Goal: Task Accomplishment & Management: Manage account settings

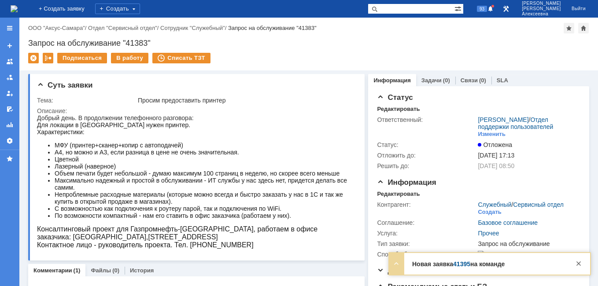
click at [466, 263] on link "41395" at bounding box center [461, 264] width 17 height 7
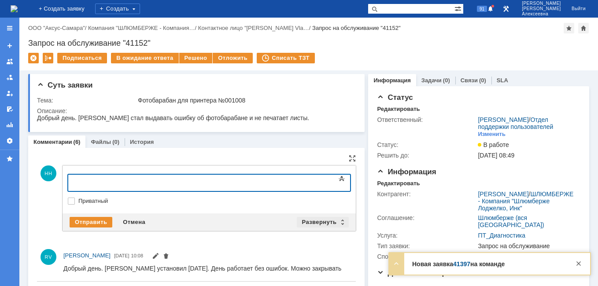
click at [338, 222] on div "Развернуть" at bounding box center [323, 222] width 52 height 11
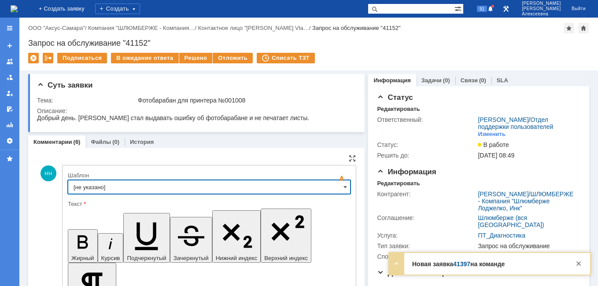
click at [331, 187] on input "[не указано]" at bounding box center [209, 187] width 283 height 14
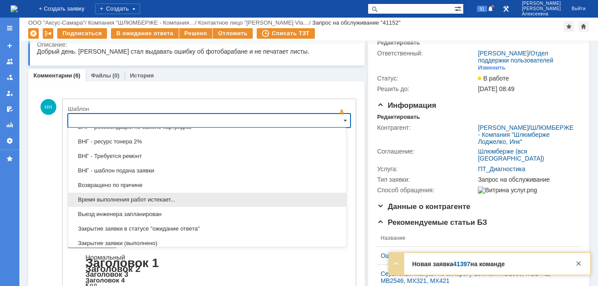
scroll to position [347, 0]
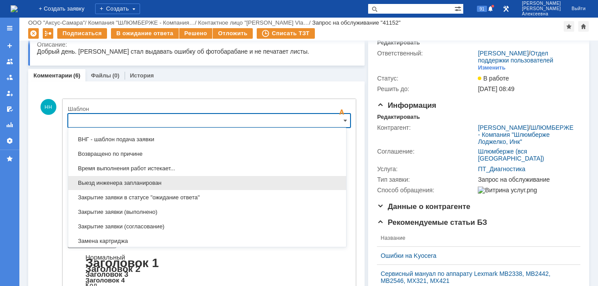
click at [146, 182] on span "Выезд инженера запланирован" at bounding box center [207, 183] width 267 height 7
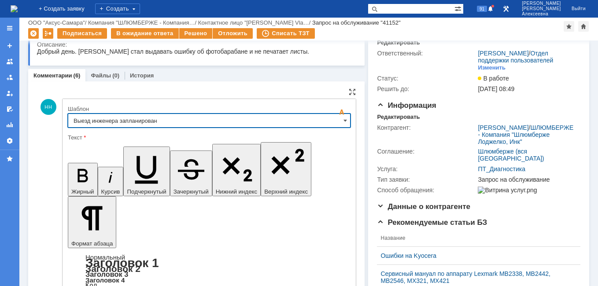
click at [337, 118] on input "Выезд инженера запланирован" at bounding box center [209, 121] width 283 height 14
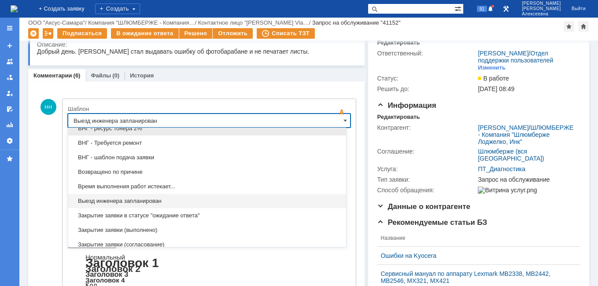
scroll to position [461, 0]
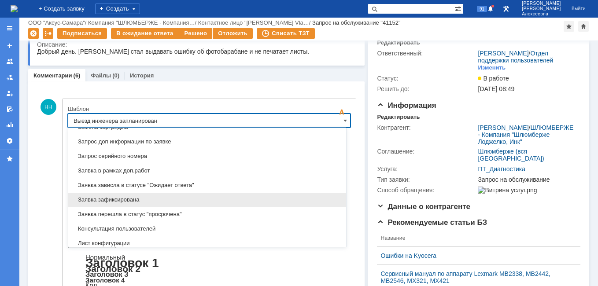
click at [126, 198] on span "Заявка зафиксирована" at bounding box center [207, 199] width 267 height 7
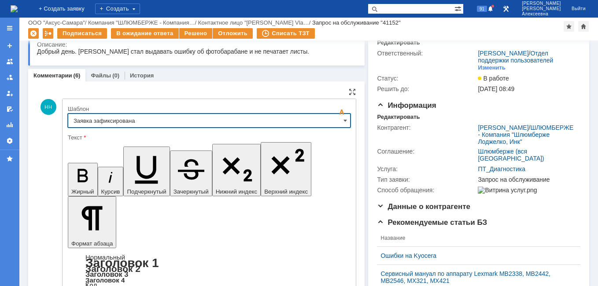
type input "Заявка зафиксирована"
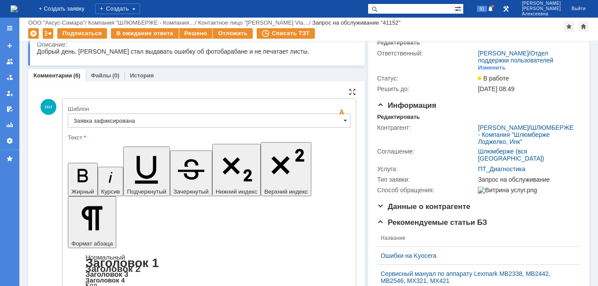
drag, startPoint x: 282, startPoint y: 2166, endPoint x: 81, endPoint y: 2162, distance: 201.3
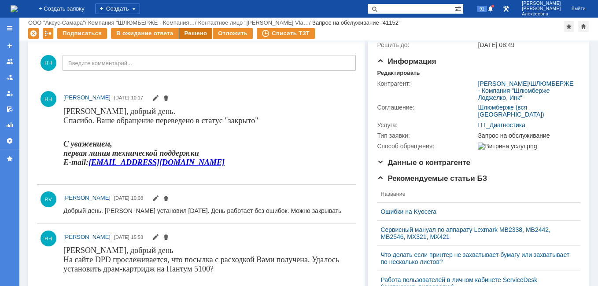
scroll to position [0, 0]
click at [189, 34] on div "Решено" at bounding box center [195, 33] width 33 height 11
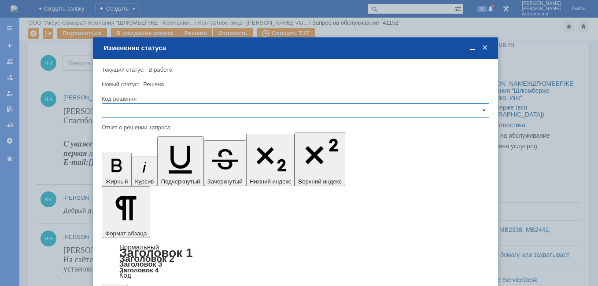
click at [477, 107] on input "text" at bounding box center [296, 111] width 388 height 14
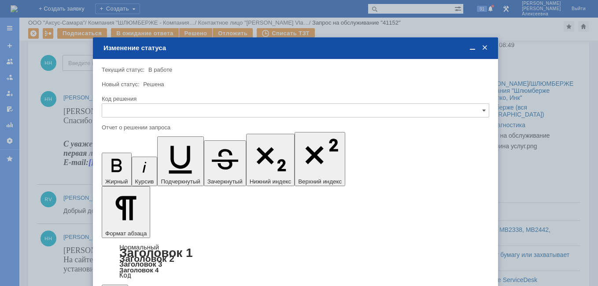
drag, startPoint x: 129, startPoint y: 172, endPoint x: 19, endPoint y: 48, distance: 166.3
click at [129, 172] on span "Решено" at bounding box center [295, 170] width 376 height 7
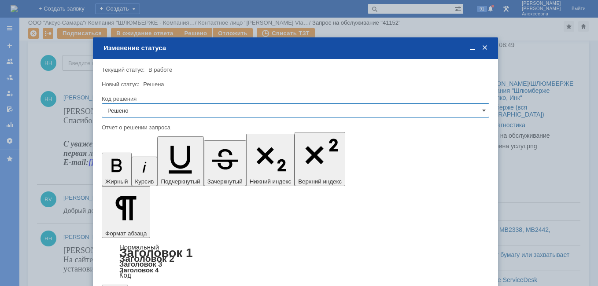
type input "Решено"
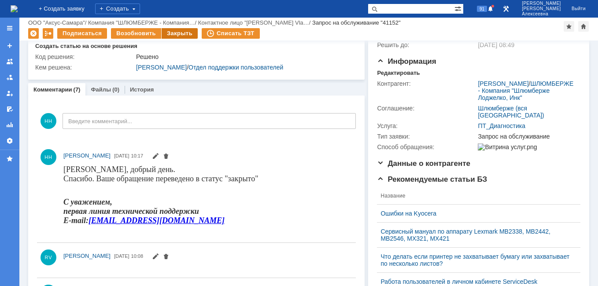
click at [168, 34] on div "Закрыть" at bounding box center [180, 33] width 36 height 11
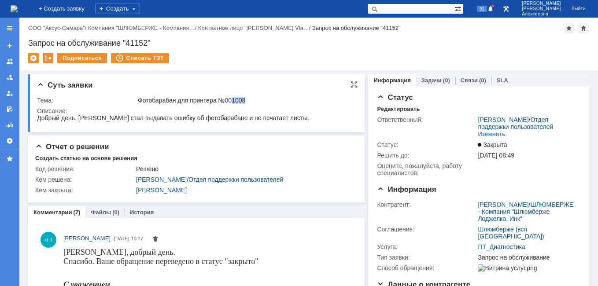
drag, startPoint x: 248, startPoint y: 99, endPoint x: 232, endPoint y: 103, distance: 16.2
click at [232, 103] on div "Фотобарабан для принтера №001008" at bounding box center [245, 100] width 215 height 7
drag, startPoint x: 232, startPoint y: 103, endPoint x: 236, endPoint y: 102, distance: 4.5
copy div "1008"
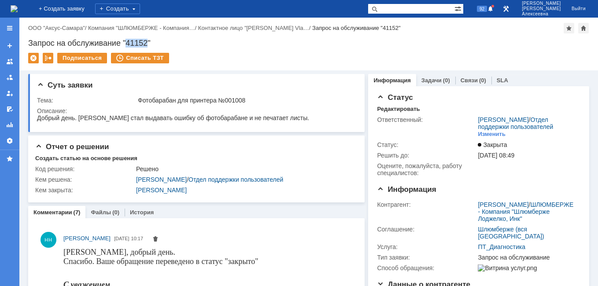
drag, startPoint x: 148, startPoint y: 41, endPoint x: 128, endPoint y: 44, distance: 19.7
click at [128, 44] on div "Запрос на обслуживание "41152"" at bounding box center [308, 43] width 561 height 9
copy div "41152"
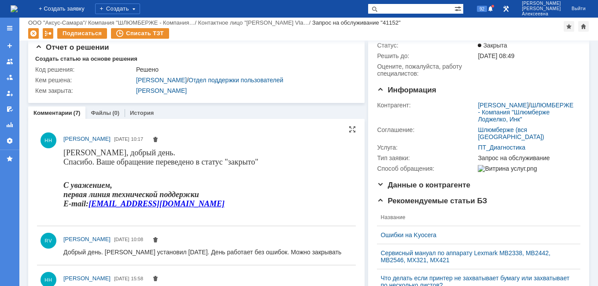
scroll to position [88, 0]
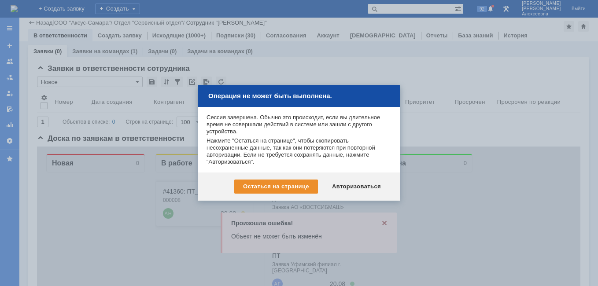
scroll to position [225, 0]
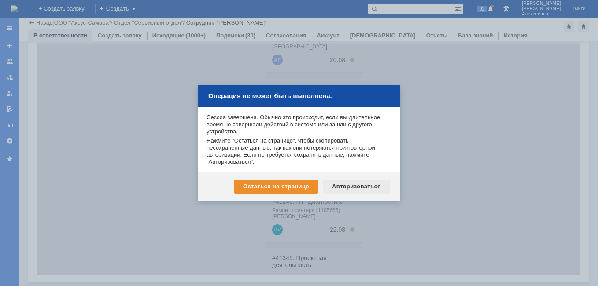
click at [374, 186] on div "Авторизоваться" at bounding box center [356, 187] width 67 height 14
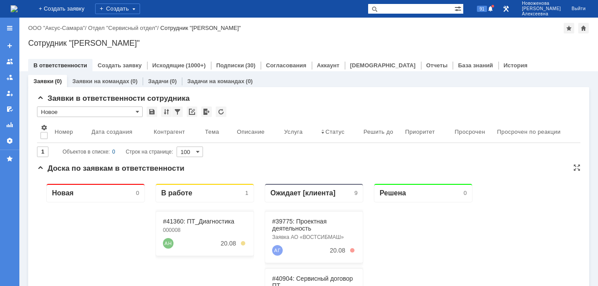
scroll to position [44, 0]
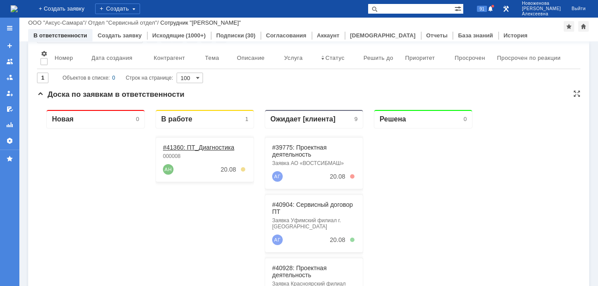
click at [196, 149] on link "#41360: ПТ_Диагностика" at bounding box center [198, 147] width 71 height 7
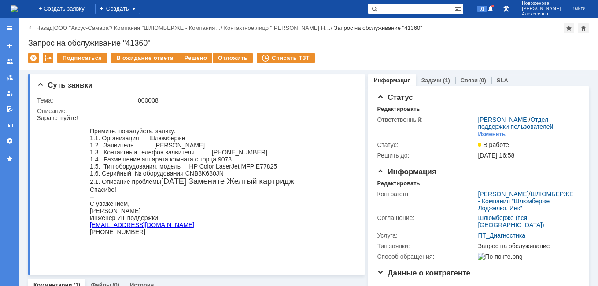
click at [18, 5] on img at bounding box center [14, 8] width 7 height 7
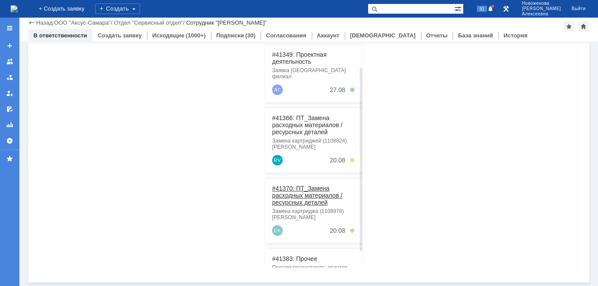
scroll to position [230, 0]
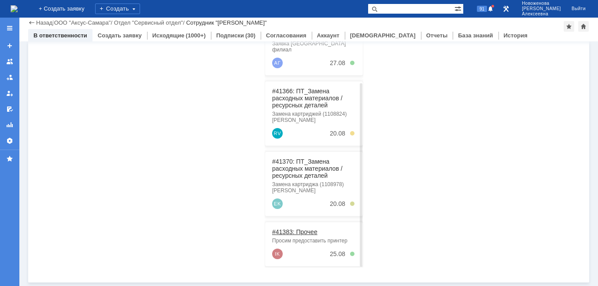
click at [292, 229] on link "#41383: Прочее" at bounding box center [294, 232] width 45 height 7
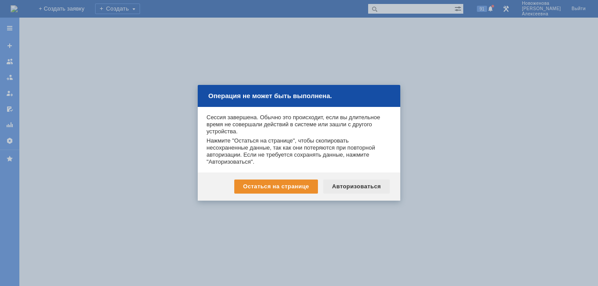
click at [351, 185] on div "Авторизоваться" at bounding box center [356, 187] width 67 height 14
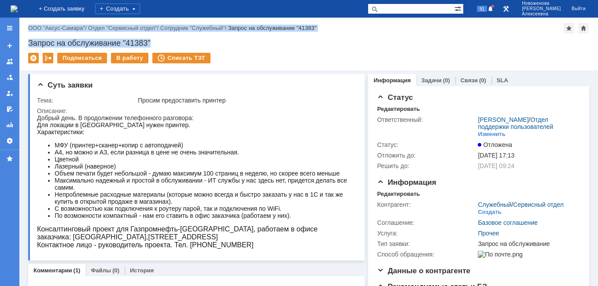
drag, startPoint x: 164, startPoint y: 40, endPoint x: 13, endPoint y: 37, distance: 151.1
click at [13, 37] on div "Версия: 4.18.0.9.26.1362 (1362) © NAUMEN [DATE]-[DATE] Назад | ООО "Аксус-Самар…" at bounding box center [299, 152] width 598 height 269
drag, startPoint x: 13, startPoint y: 37, endPoint x: 181, endPoint y: 41, distance: 167.9
click at [181, 41] on div "Запрос на обслуживание "41383"" at bounding box center [308, 43] width 561 height 9
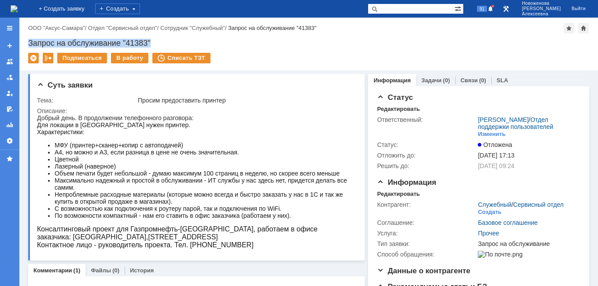
drag, startPoint x: 156, startPoint y: 41, endPoint x: 29, endPoint y: 41, distance: 127.3
click at [29, 41] on div "Запрос на обслуживание "41383"" at bounding box center [308, 43] width 561 height 9
copy div "Запрос на обслуживание "41383""
click at [484, 216] on div "Создать" at bounding box center [489, 212] width 23 height 7
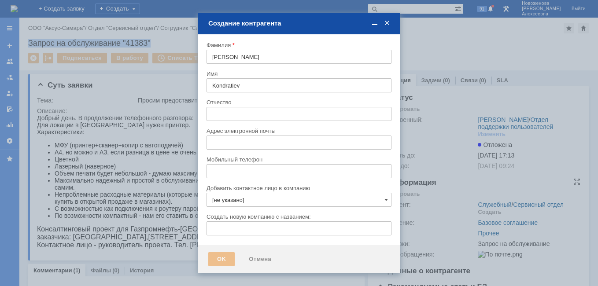
type input "[EMAIL_ADDRESS][DOMAIN_NAME]"
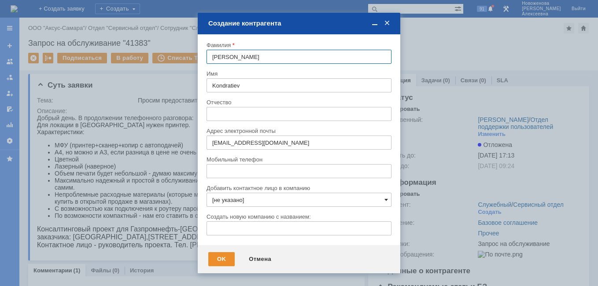
click at [386, 201] on span at bounding box center [387, 199] width 4 height 7
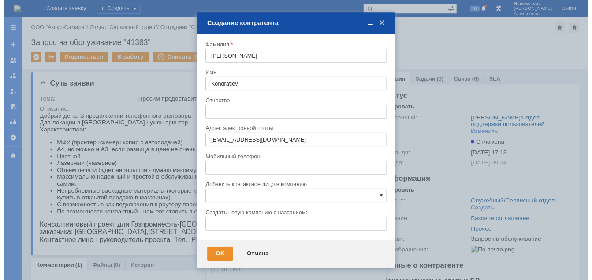
scroll to position [46, 0]
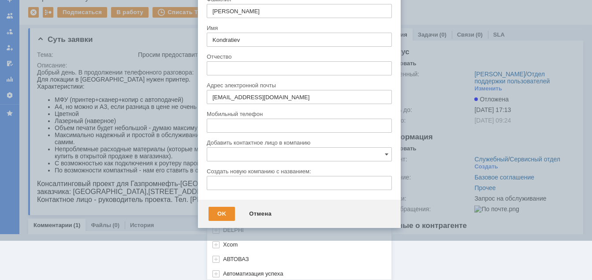
click at [225, 152] on input "text" at bounding box center [299, 154] width 185 height 14
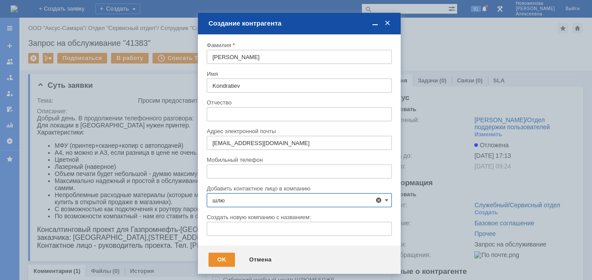
scroll to position [73, 0]
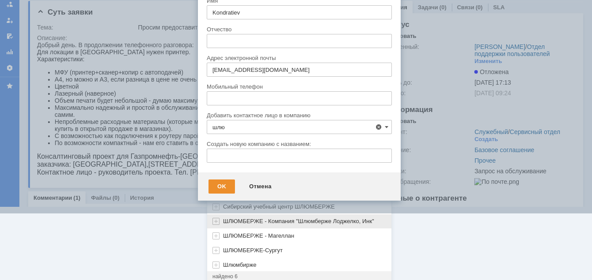
click at [277, 218] on div "ШЛЮМБЕРЖЕ - Компания "Шлюмберже Лоджелко, Инк"" at bounding box center [299, 221] width 184 height 15
type input "ШЛЮМБЕРЖЕ - Компания "Шлюмберже Лоджелко, Инк""
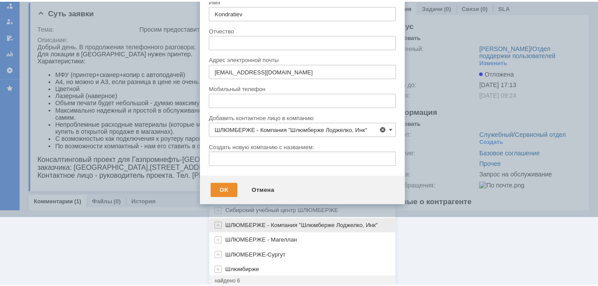
scroll to position [0, 0]
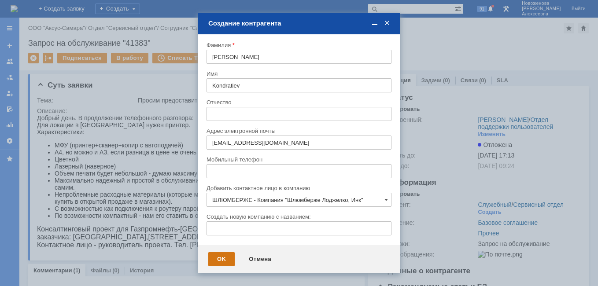
click at [222, 259] on div "OK" at bounding box center [221, 259] width 26 height 14
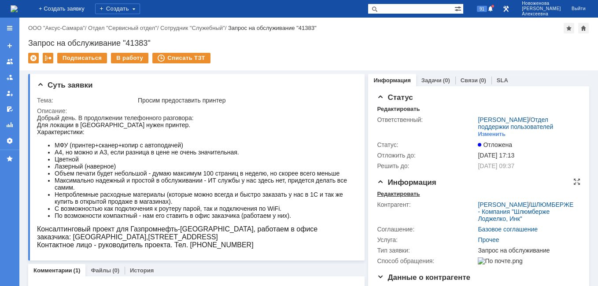
click at [384, 198] on div "Редактировать" at bounding box center [398, 194] width 43 height 7
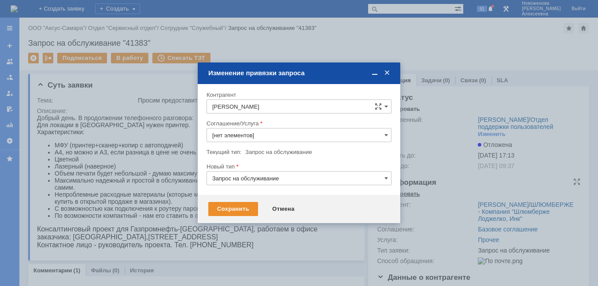
type input "Прочее"
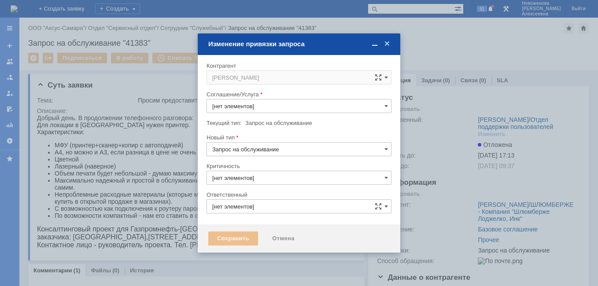
type input "Прочее"
type input "3. Низкая"
type input "[не указано]"
type input "[PERSON_NAME]"
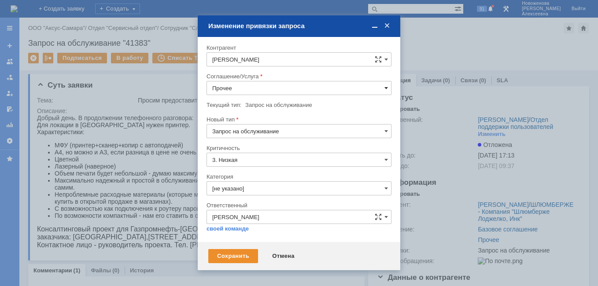
click at [385, 88] on span at bounding box center [387, 88] width 4 height 7
click at [237, 119] on span "Прочее" at bounding box center [299, 122] width 174 height 7
type input "Прочее"
click at [242, 256] on div "Сохранить" at bounding box center [233, 256] width 50 height 14
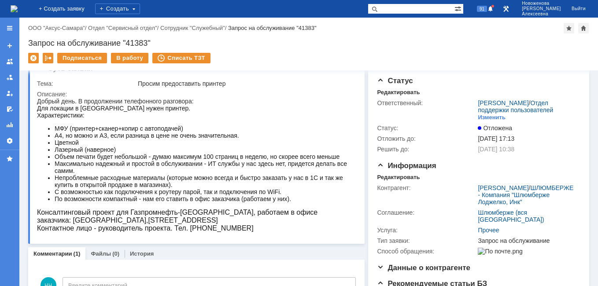
scroll to position [0, 0]
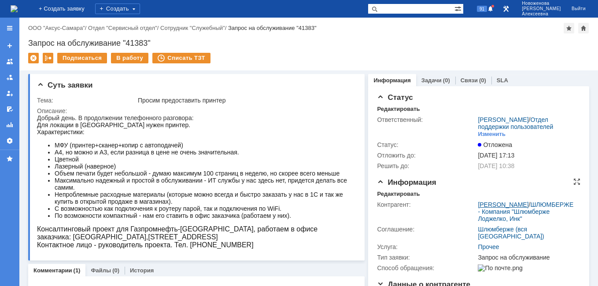
click at [490, 208] on link "Igor Kondratiev" at bounding box center [503, 204] width 51 height 7
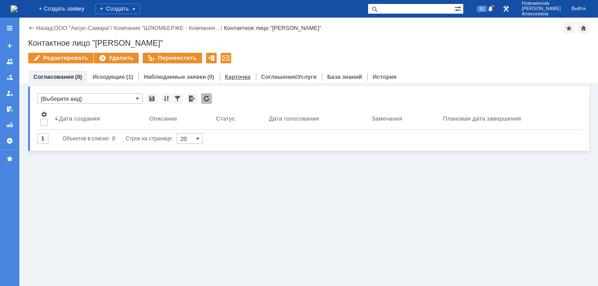
click at [234, 74] on link "Карточка" at bounding box center [238, 77] width 26 height 7
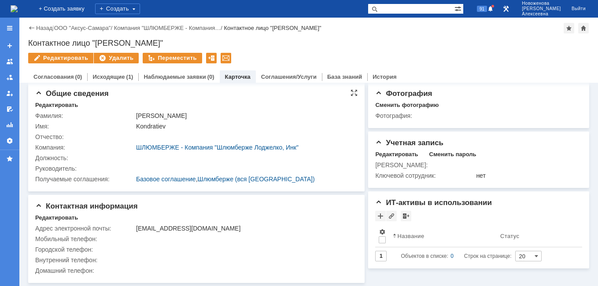
scroll to position [4, 0]
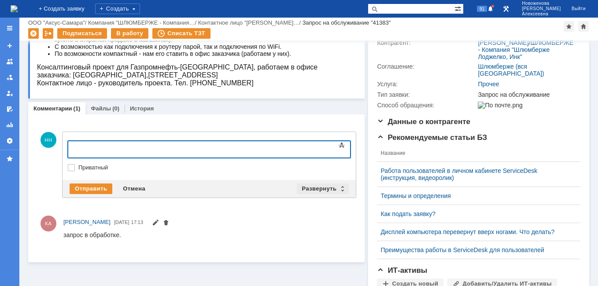
click at [335, 189] on div "Развернуть" at bounding box center [323, 189] width 52 height 11
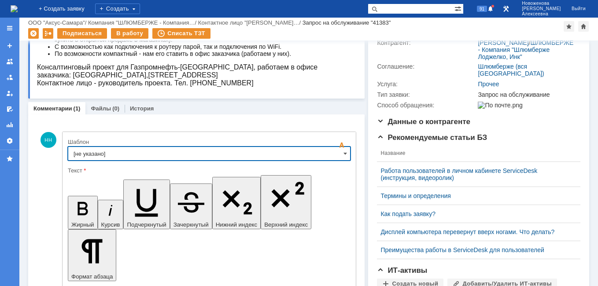
click at [333, 155] on input "[не указано]" at bounding box center [209, 154] width 283 height 14
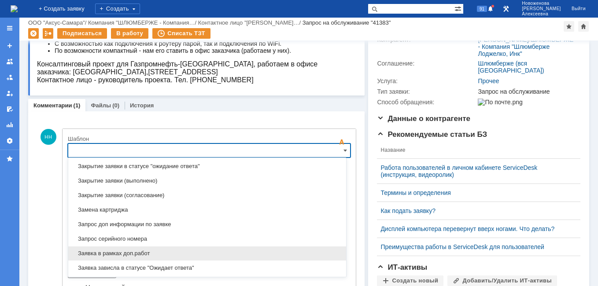
scroll to position [435, 0]
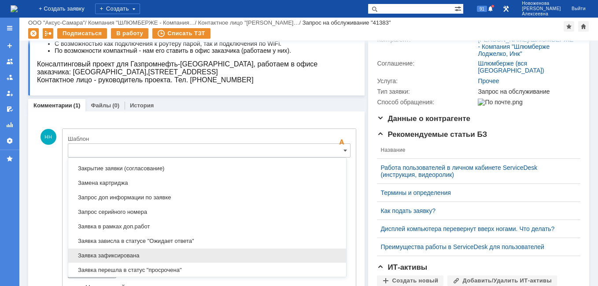
click at [115, 256] on span "Заявка зафиксирована" at bounding box center [207, 255] width 267 height 7
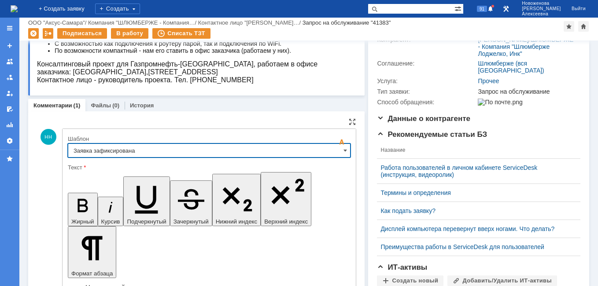
type input "Заявка зафиксирована"
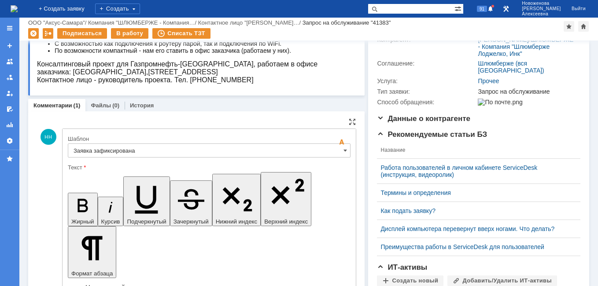
drag, startPoint x: 270, startPoint y: 2197, endPoint x: 83, endPoint y: 2197, distance: 186.8
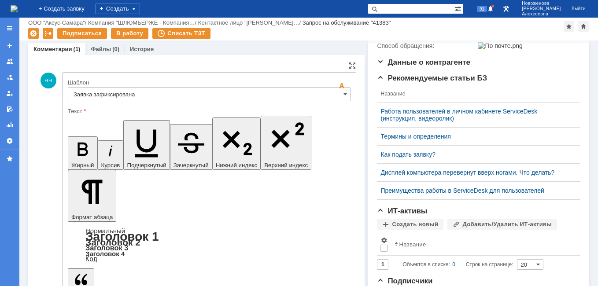
scroll to position [223, 0]
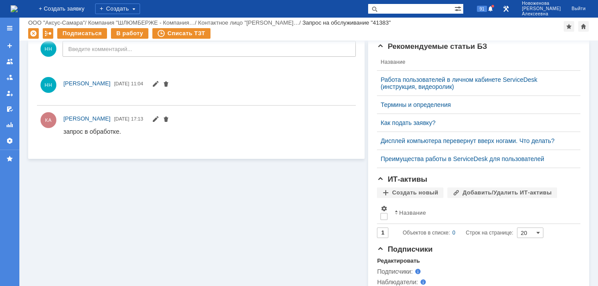
scroll to position [0, 0]
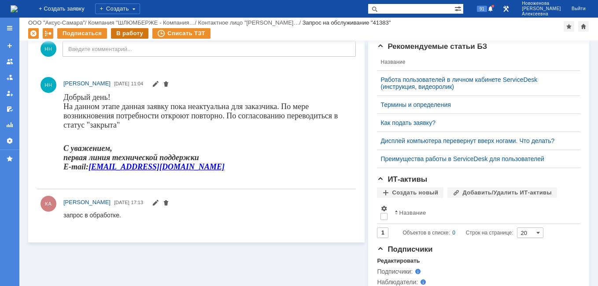
click at [125, 33] on div "В работу" at bounding box center [129, 33] width 37 height 11
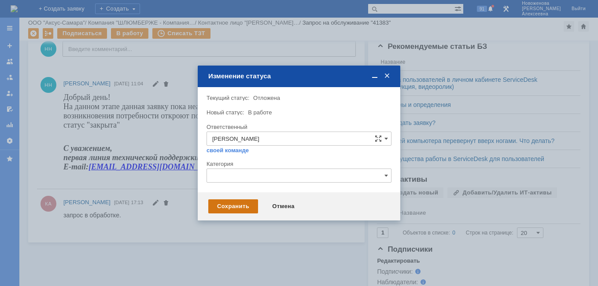
click at [229, 204] on div "Сохранить" at bounding box center [233, 207] width 50 height 14
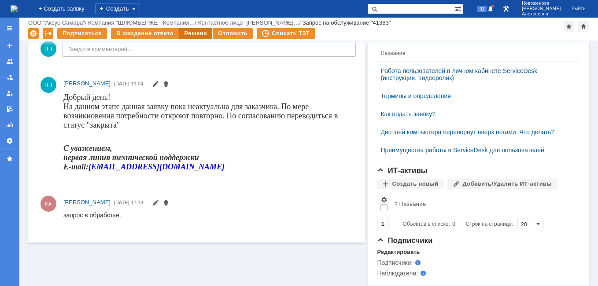
click at [189, 33] on div "Решено" at bounding box center [195, 33] width 33 height 11
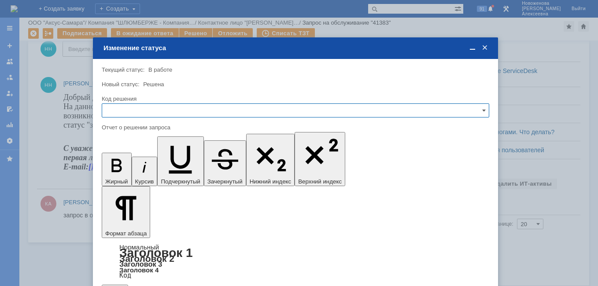
click at [481, 109] on input "text" at bounding box center [296, 111] width 388 height 14
click at [115, 170] on span "Решено" at bounding box center [295, 170] width 376 height 7
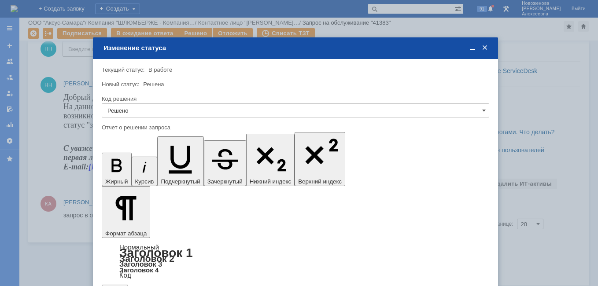
type input "Решено"
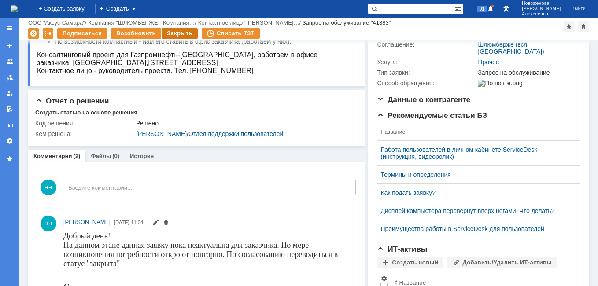
click at [168, 34] on div "Закрыть" at bounding box center [180, 33] width 36 height 11
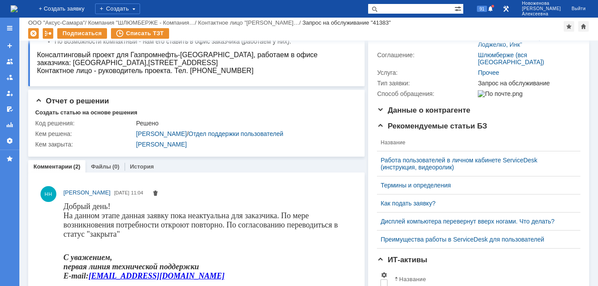
click at [18, 9] on img at bounding box center [14, 8] width 7 height 7
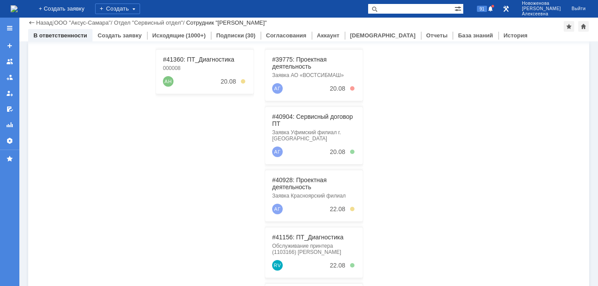
scroll to position [44, 0]
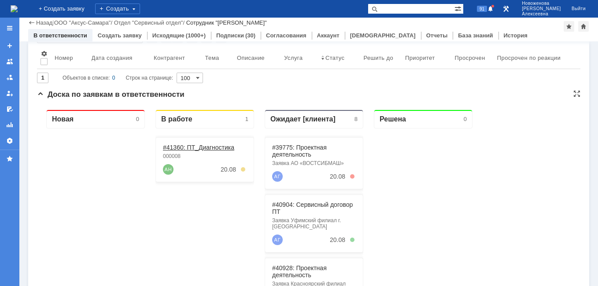
click at [195, 148] on link "#41360: ПТ_Диагностика" at bounding box center [198, 147] width 71 height 7
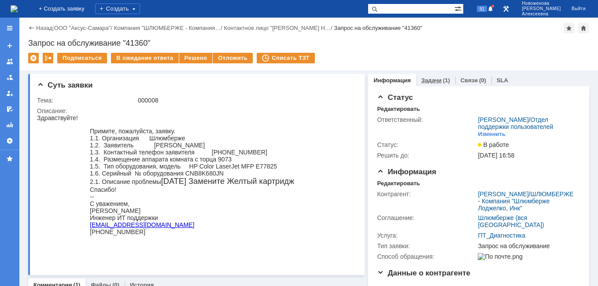
click at [430, 81] on link "Задачи" at bounding box center [432, 80] width 20 height 7
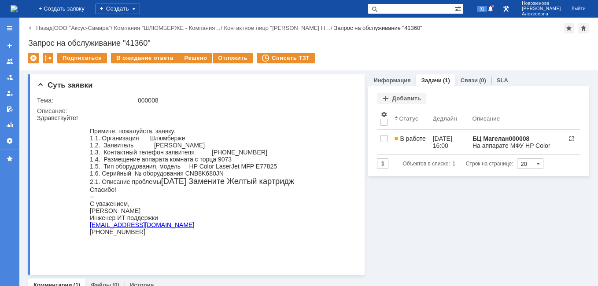
click at [17, 7] on img at bounding box center [14, 8] width 7 height 7
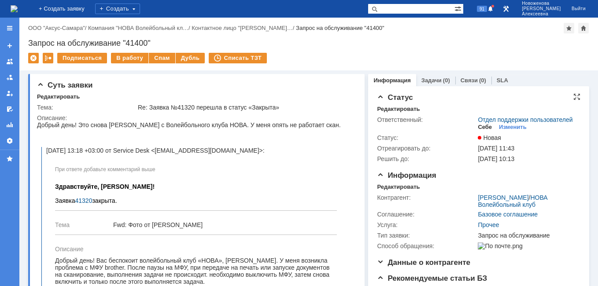
click at [478, 131] on div "Себе" at bounding box center [485, 127] width 14 height 7
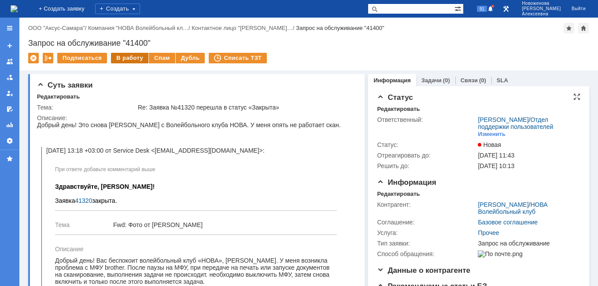
click at [133, 58] on div "В работу" at bounding box center [129, 58] width 37 height 11
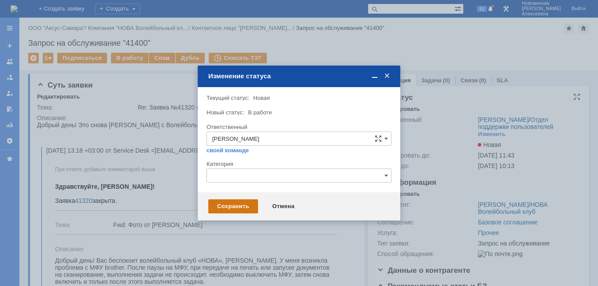
click at [237, 203] on div "Сохранить" at bounding box center [233, 207] width 50 height 14
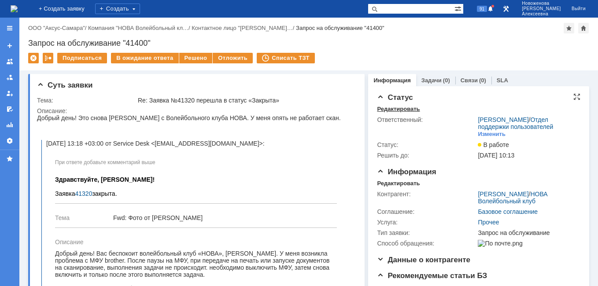
click at [392, 109] on div "Редактировать" at bounding box center [398, 109] width 43 height 7
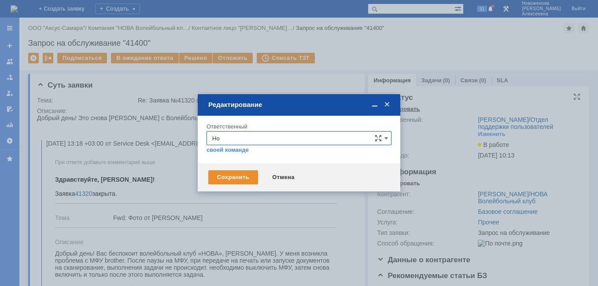
type input "[PERSON_NAME]"
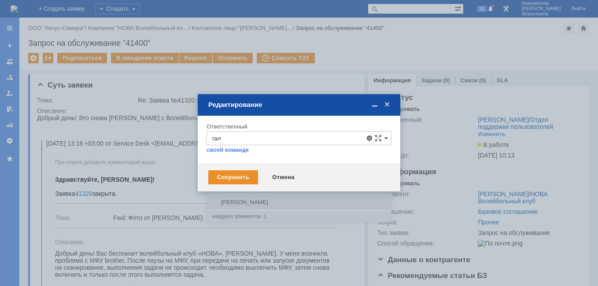
click at [245, 200] on span "[PERSON_NAME]" at bounding box center [299, 202] width 174 height 7
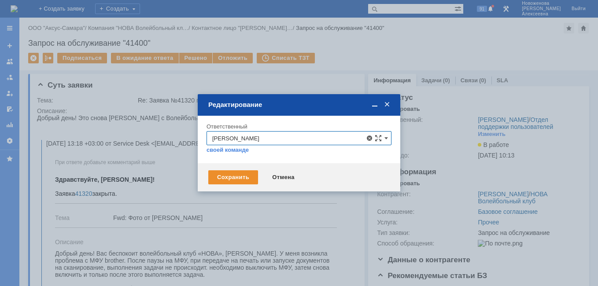
type input "[PERSON_NAME]"
click at [238, 178] on div "Сохранить" at bounding box center [233, 177] width 50 height 14
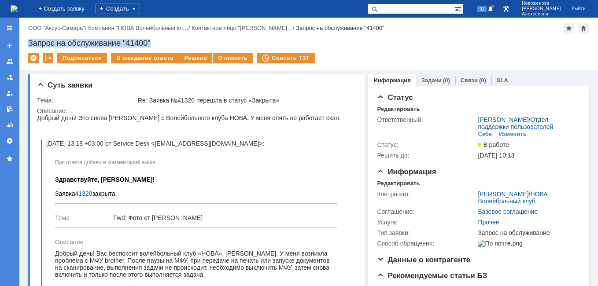
drag, startPoint x: 163, startPoint y: 38, endPoint x: 25, endPoint y: 39, distance: 138.3
click at [25, 39] on div "Назад | ООО "Аксус-Самара" / Компания "НОВА Волейбольный кл… / Контактное лицо …" at bounding box center [308, 44] width 579 height 53
copy div "Запрос на обслуживание "41400""
click at [18, 8] on img at bounding box center [14, 8] width 7 height 7
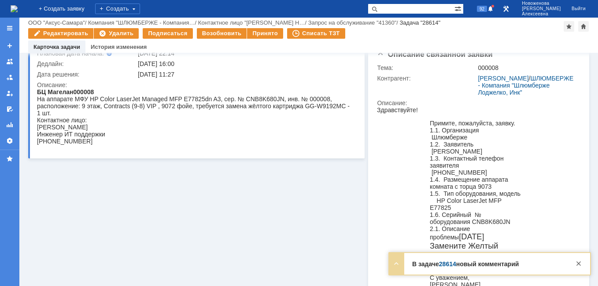
scroll to position [88, 0]
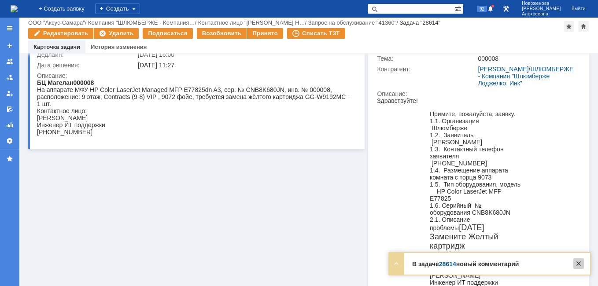
click at [577, 264] on div at bounding box center [578, 264] width 11 height 11
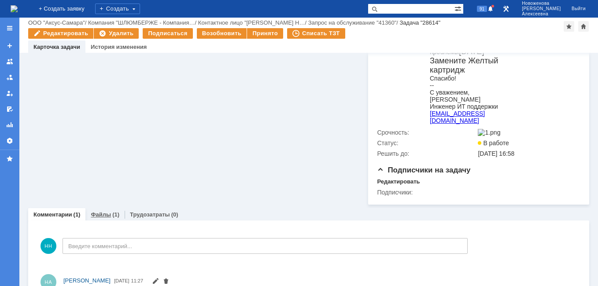
click at [99, 218] on link "Файлы" at bounding box center [101, 214] width 20 height 7
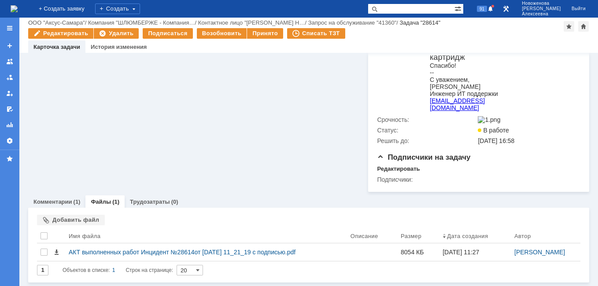
scroll to position [288, 0]
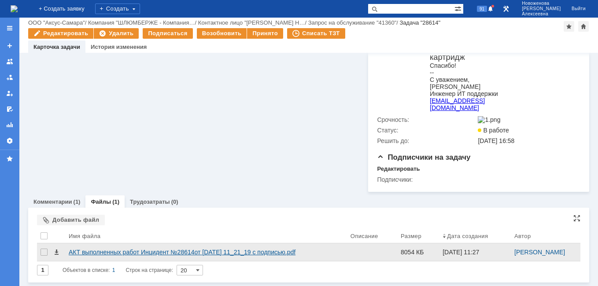
click at [99, 254] on div "АКТ выполненных работ Инцидент №28614от [DATE] 11_21_19 с подписью.pdf" at bounding box center [206, 252] width 275 height 7
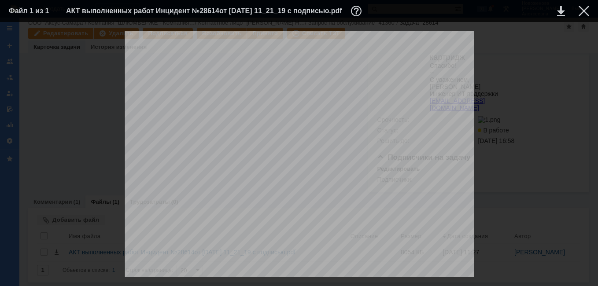
scroll to position [1189, 0]
click at [583, 11] on div at bounding box center [584, 11] width 11 height 11
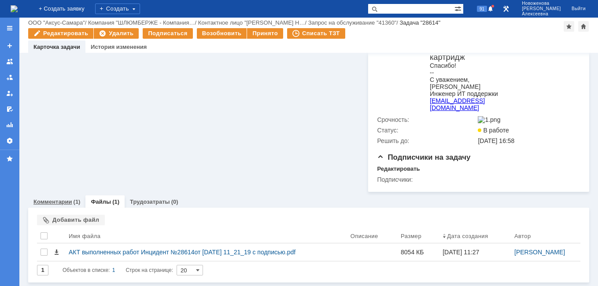
click at [54, 203] on link "Комментарии" at bounding box center [52, 202] width 39 height 7
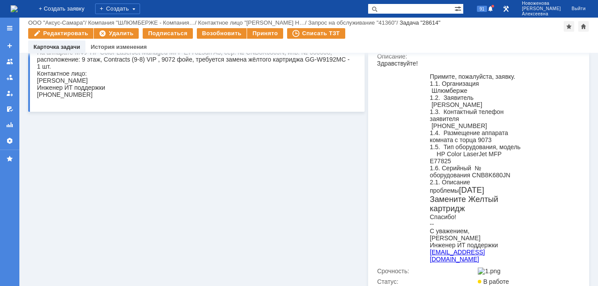
scroll to position [37, 0]
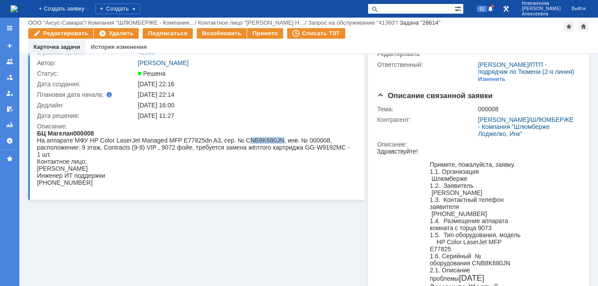
drag, startPoint x: 280, startPoint y: 141, endPoint x: 245, endPoint y: 144, distance: 35.3
click at [245, 144] on div "На аппарате МФУ HP Color LaserJet Managed MFP E77825dn A3, сер. № CNB8K680JN, и…" at bounding box center [193, 147] width 313 height 21
copy div "NB8K680JN"
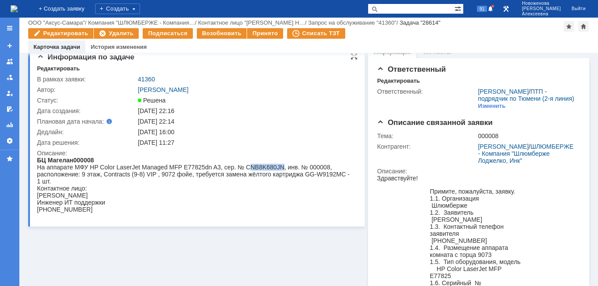
scroll to position [0, 0]
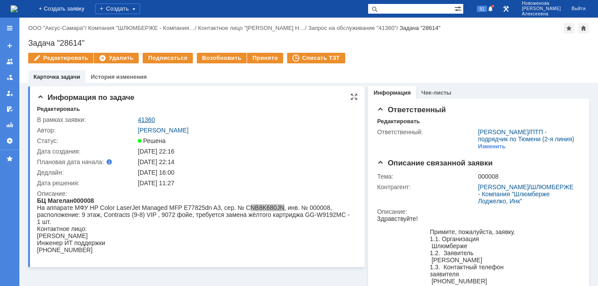
click at [144, 120] on link "41360" at bounding box center [146, 119] width 17 height 7
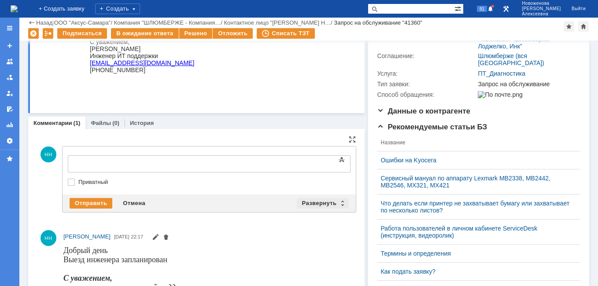
click at [337, 203] on div "Развернуть" at bounding box center [323, 203] width 52 height 11
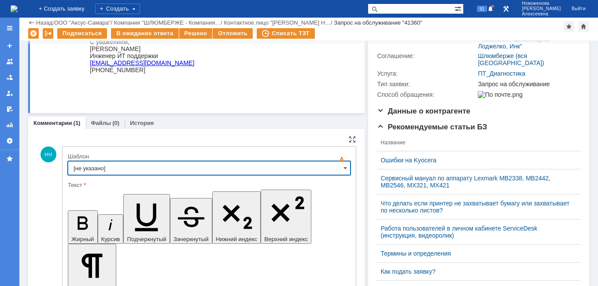
click at [333, 173] on input "[не указано]" at bounding box center [209, 168] width 283 height 14
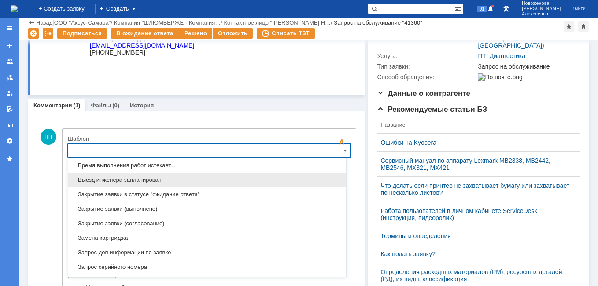
scroll to position [435, 0]
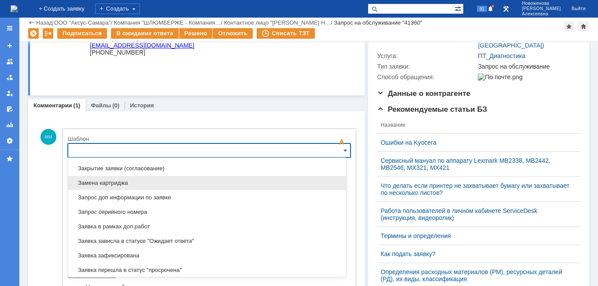
click at [112, 186] on span "Замена картриджа" at bounding box center [207, 183] width 267 height 7
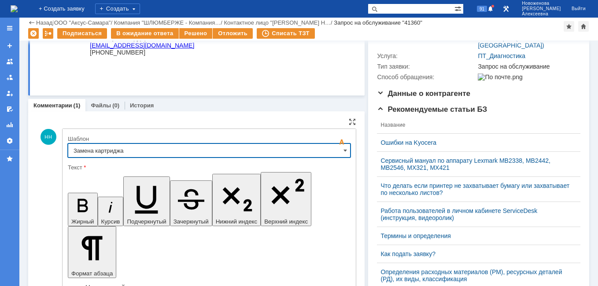
type input "Замена картриджа"
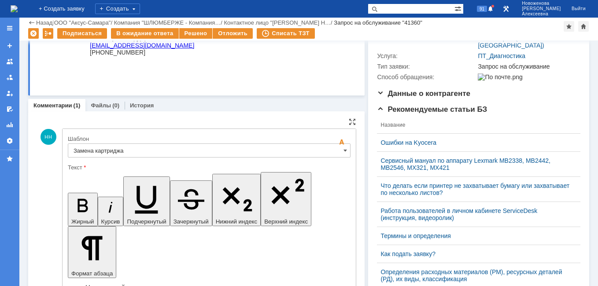
drag, startPoint x: 324, startPoint y: 2209, endPoint x: 192, endPoint y: 2196, distance: 132.8
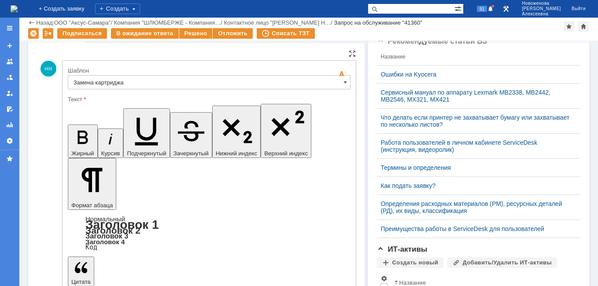
scroll to position [238, 0]
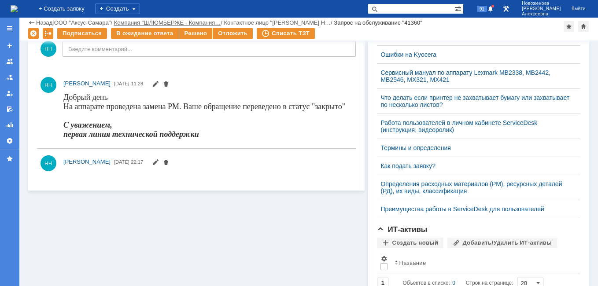
scroll to position [0, 0]
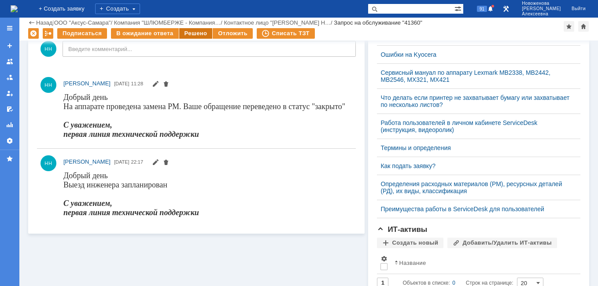
click at [191, 31] on div "Решено" at bounding box center [195, 33] width 33 height 11
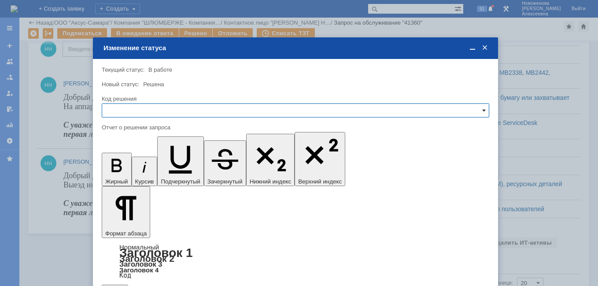
click at [483, 110] on span at bounding box center [484, 110] width 4 height 7
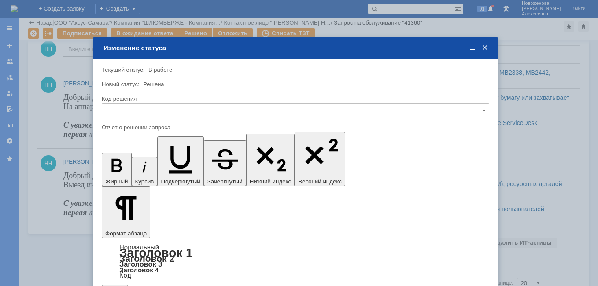
click at [131, 174] on div "Решено" at bounding box center [295, 170] width 387 height 14
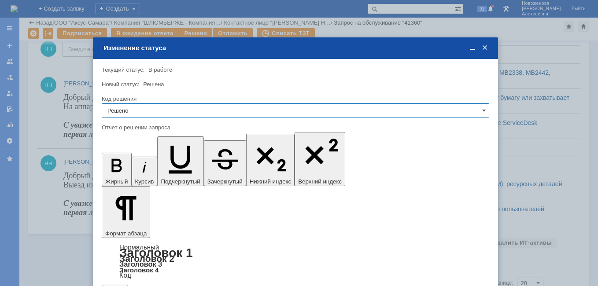
type input "Решено"
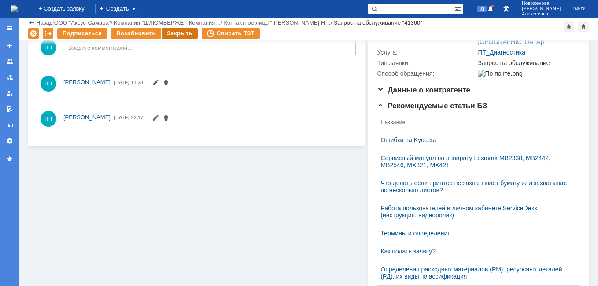
scroll to position [144, 0]
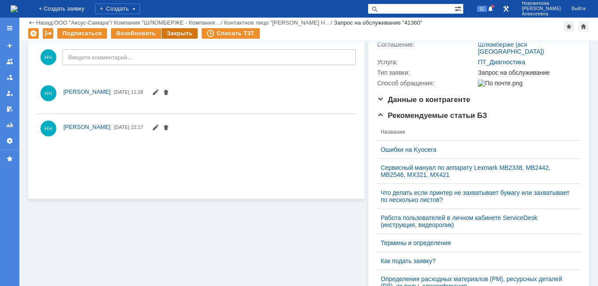
click at [177, 32] on div "Закрыть" at bounding box center [180, 33] width 36 height 11
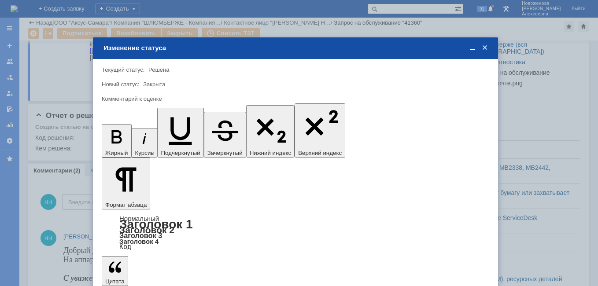
scroll to position [0, 0]
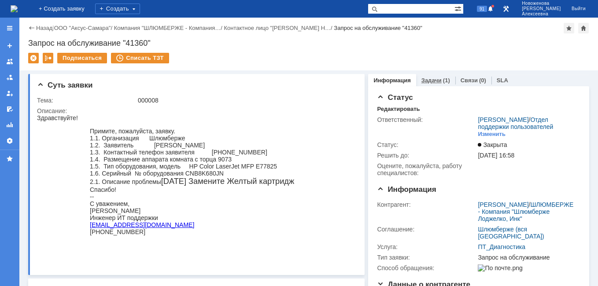
click at [422, 79] on link "Задачи" at bounding box center [432, 80] width 20 height 7
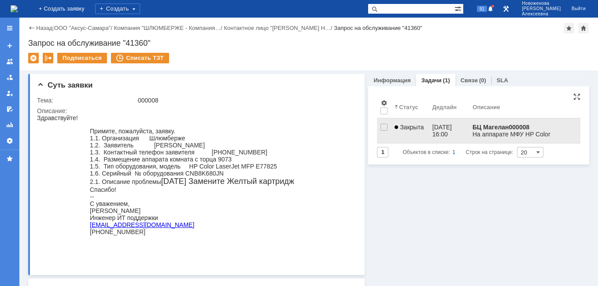
click at [418, 127] on span "Закрыта" at bounding box center [409, 127] width 29 height 7
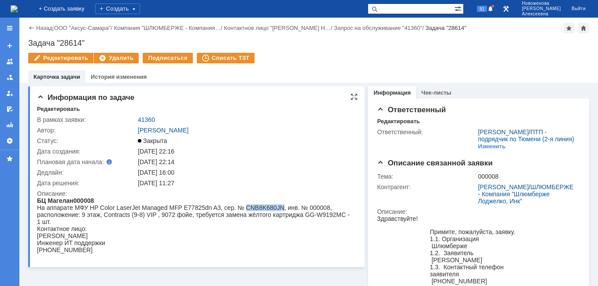
drag, startPoint x: 280, startPoint y: 207, endPoint x: 243, endPoint y: 207, distance: 36.6
click at [243, 207] on div "На аппарате МФУ HP Color LaserJet Managed MFP E77825dn A3, сер. № CNB8K680JN, и…" at bounding box center [193, 214] width 313 height 21
copy div "CNB8K680JN"
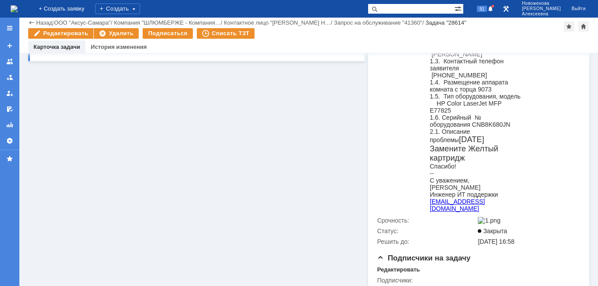
scroll to position [306, 0]
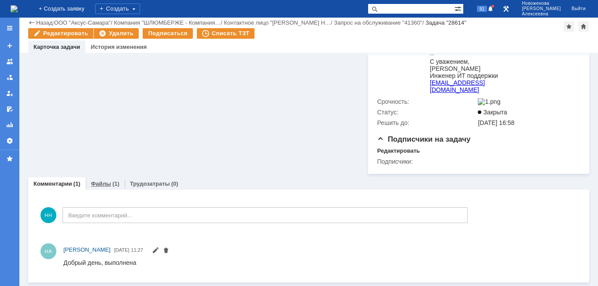
click at [100, 182] on link "Файлы" at bounding box center [101, 184] width 20 height 7
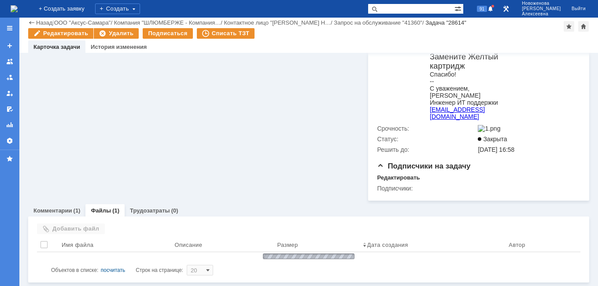
scroll to position [288, 0]
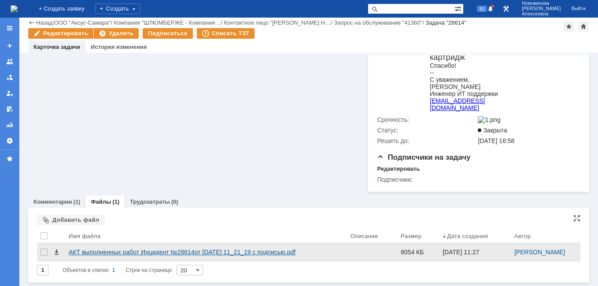
click at [95, 250] on div "АКТ выполненных работ Инцидент №28614от 20.08.2025 11_21_19 с подписью.pdf" at bounding box center [206, 252] width 275 height 7
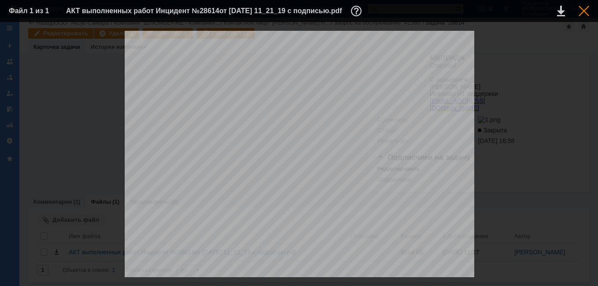
click at [586, 10] on div at bounding box center [584, 11] width 11 height 11
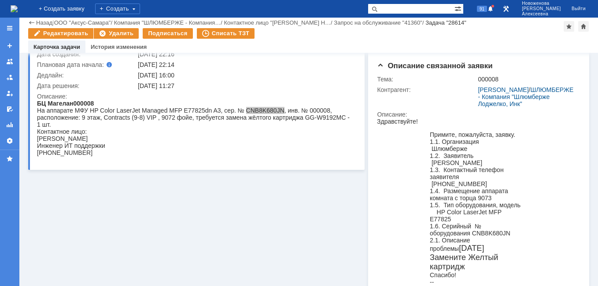
scroll to position [0, 0]
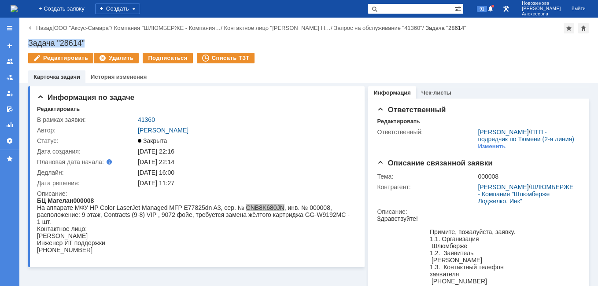
drag, startPoint x: 87, startPoint y: 43, endPoint x: 30, endPoint y: 39, distance: 57.8
click at [30, 39] on div "Задача "28614"" at bounding box center [308, 43] width 561 height 9
copy div "Задача "28614""
drag, startPoint x: 159, startPoint y: 119, endPoint x: 137, endPoint y: 121, distance: 21.2
click at [137, 121] on td "41360" at bounding box center [245, 120] width 218 height 11
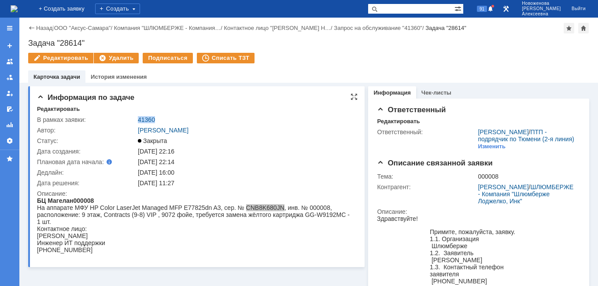
copy link "41360"
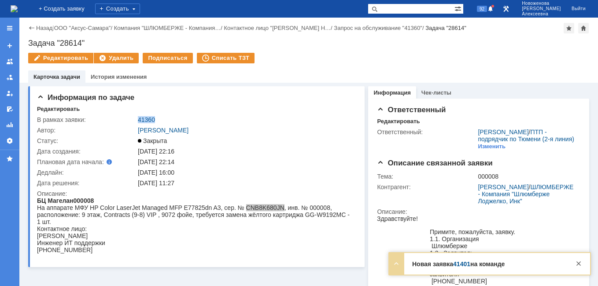
click at [461, 264] on link "41401" at bounding box center [461, 264] width 17 height 7
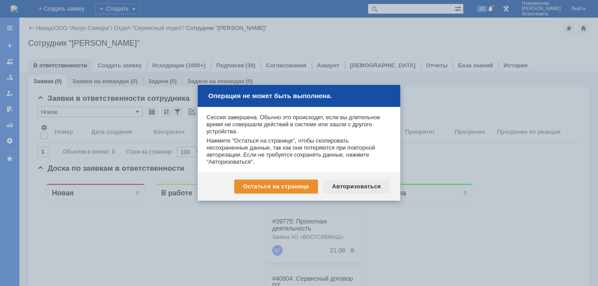
click at [363, 186] on div "Авторизоваться" at bounding box center [356, 187] width 67 height 14
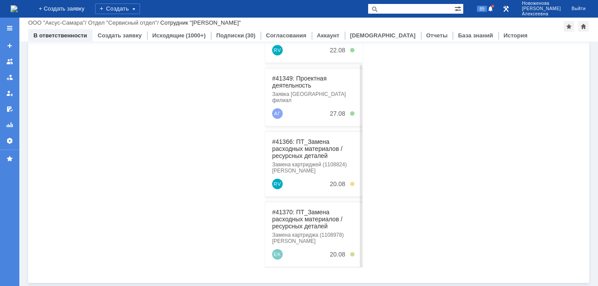
scroll to position [225, 0]
click at [296, 139] on link "#41366: ПТ_Замена расходных материалов / ресурсных деталей" at bounding box center [307, 148] width 70 height 21
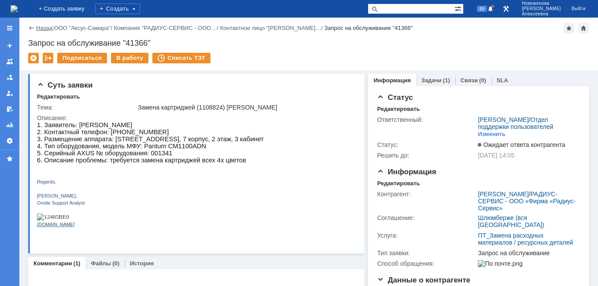
click at [37, 28] on link "Назад" at bounding box center [44, 28] width 16 height 7
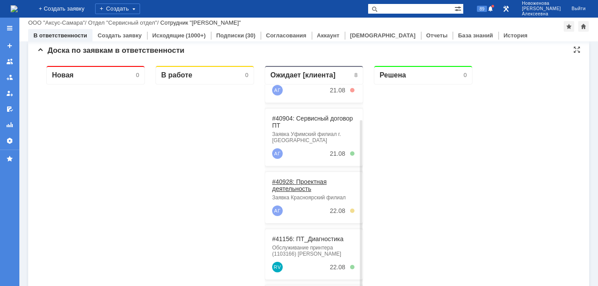
scroll to position [88, 0]
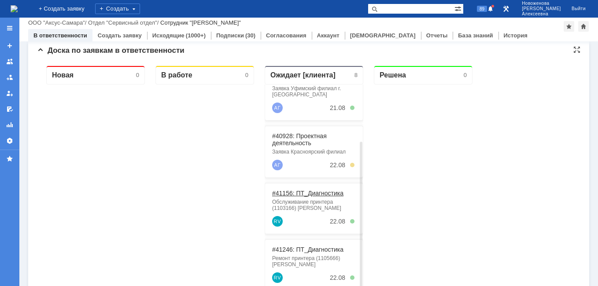
click at [303, 194] on link "#41156: ПТ_Диагностика" at bounding box center [307, 193] width 71 height 7
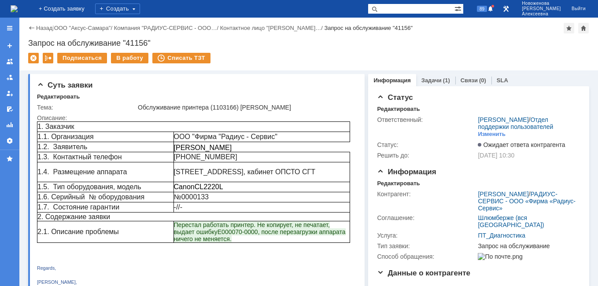
click at [18, 8] on img at bounding box center [14, 8] width 7 height 7
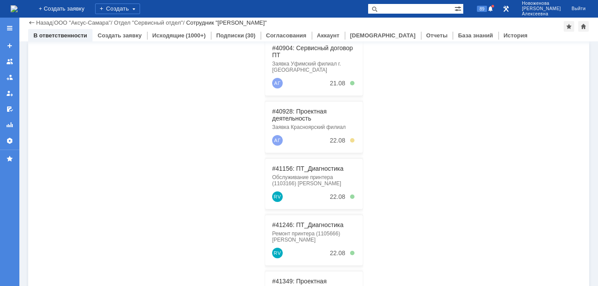
scroll to position [220, 0]
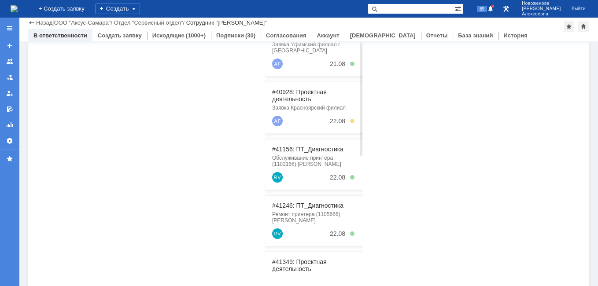
click at [296, 145] on div "#41156: ПТ_Диагностика Обслуживание принтера (1103166) Радиус RV 22.08" at bounding box center [314, 164] width 99 height 51
click at [296, 152] on link "#41156: ПТ_Диагностика" at bounding box center [307, 149] width 71 height 7
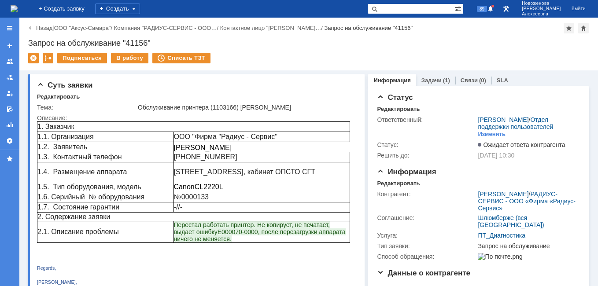
click at [46, 28] on link "Назад" at bounding box center [44, 28] width 16 height 7
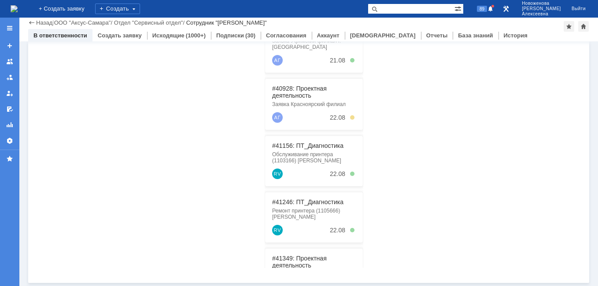
scroll to position [225, 0]
click at [295, 202] on link "#41246: ПТ_Диагностика" at bounding box center [307, 201] width 71 height 7
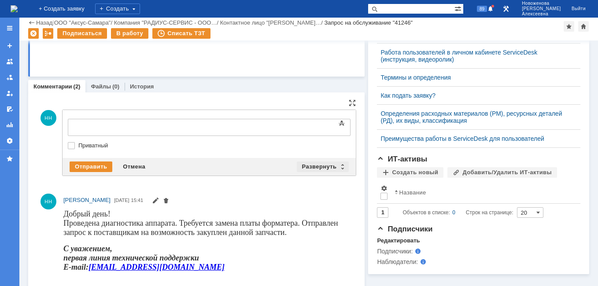
click at [343, 167] on div "Развернуть" at bounding box center [323, 167] width 52 height 11
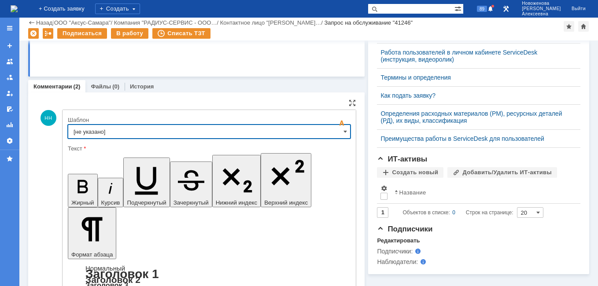
click at [339, 129] on input "[не указано]" at bounding box center [209, 132] width 283 height 14
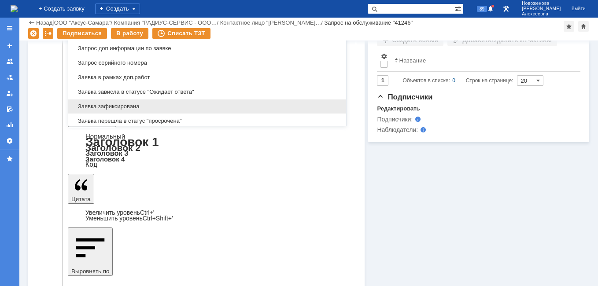
scroll to position [479, 0]
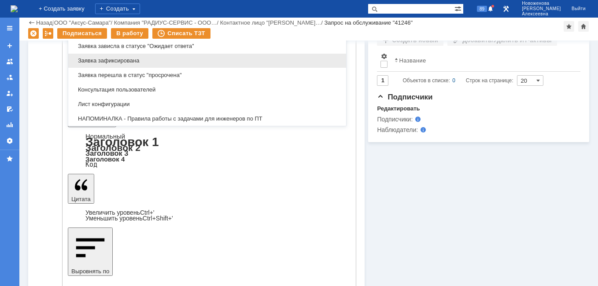
click at [126, 60] on span "Заявка зафиксирована" at bounding box center [207, 60] width 267 height 7
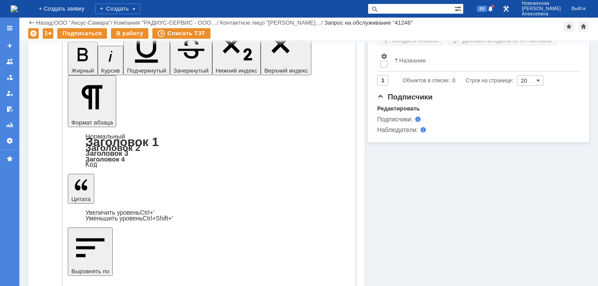
scroll to position [277, 0]
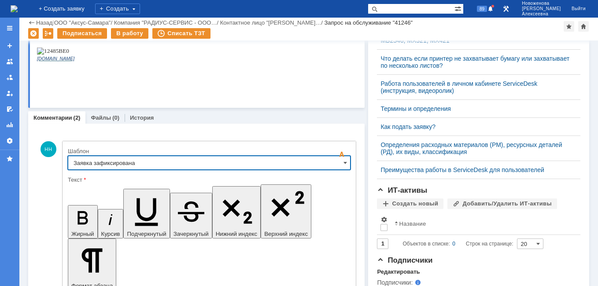
type input "Заявка зафиксирована"
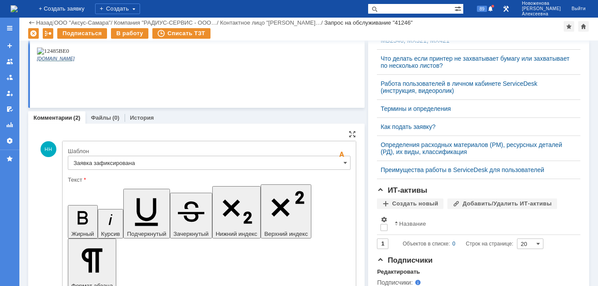
drag, startPoint x: 281, startPoint y: 2210, endPoint x: 89, endPoint y: 2209, distance: 191.6
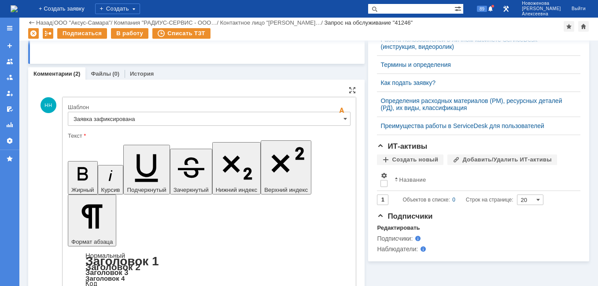
scroll to position [409, 0]
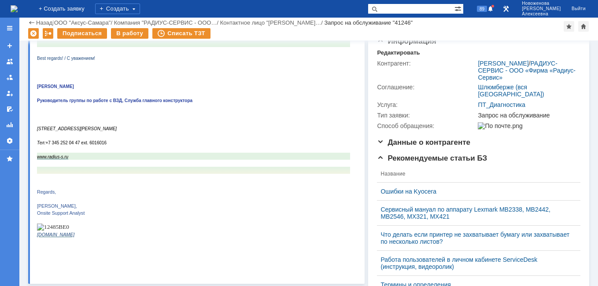
scroll to position [0, 0]
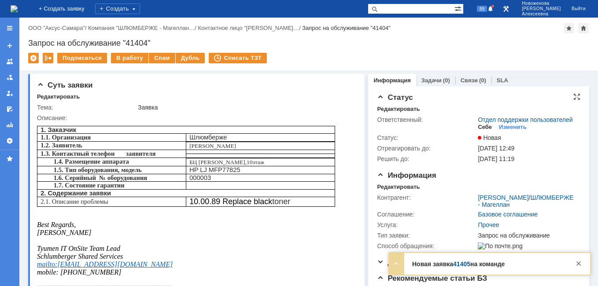
click at [481, 131] on div "Себе" at bounding box center [485, 127] width 14 height 7
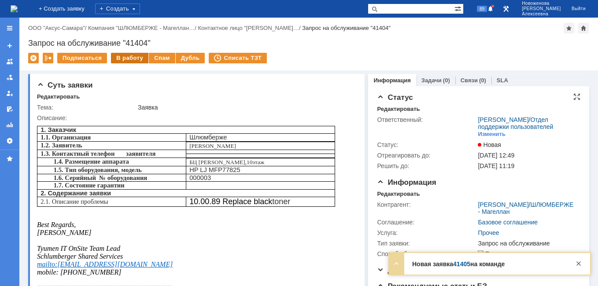
click at [126, 60] on div "В работу" at bounding box center [129, 58] width 37 height 11
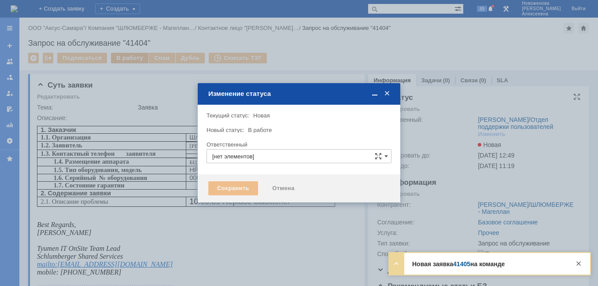
type input "[PERSON_NAME]"
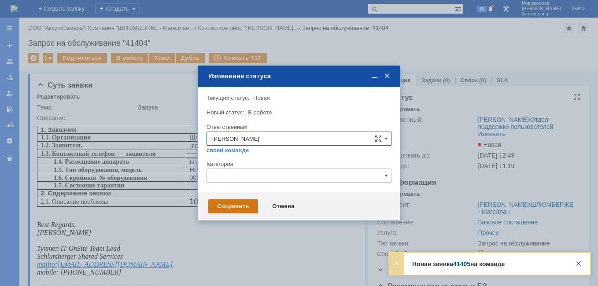
click at [228, 202] on div "Сохранить" at bounding box center [233, 207] width 50 height 14
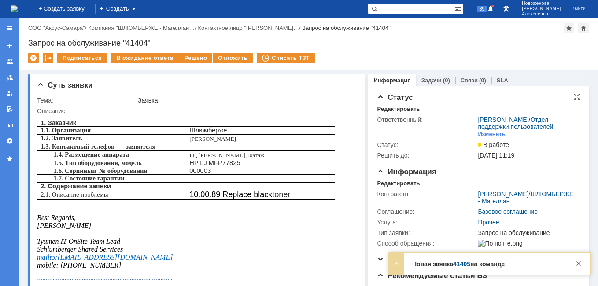
click at [18, 10] on img at bounding box center [14, 8] width 7 height 7
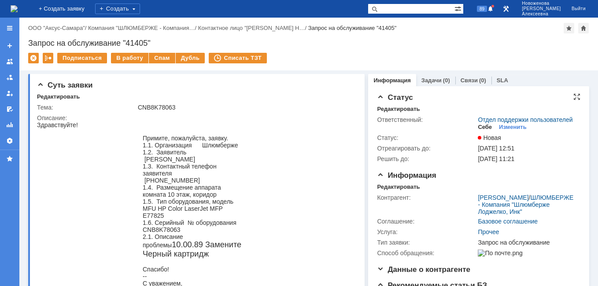
click at [482, 131] on div "Себе" at bounding box center [485, 127] width 14 height 7
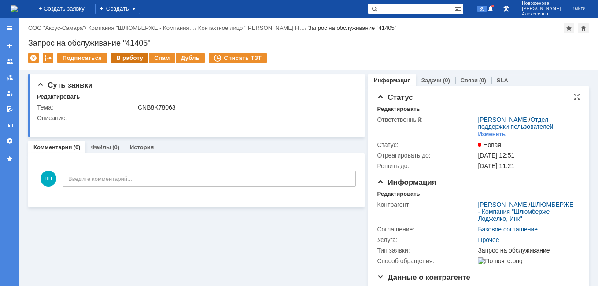
click at [124, 55] on div "В работу" at bounding box center [129, 58] width 37 height 11
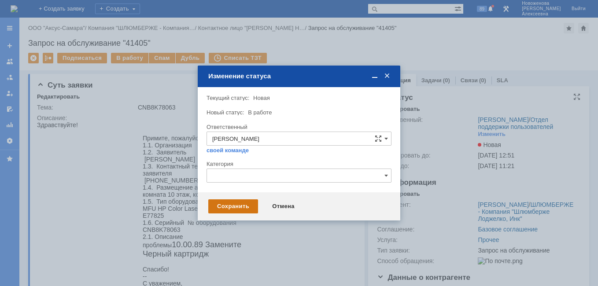
click at [236, 201] on div "Сохранить" at bounding box center [233, 207] width 50 height 14
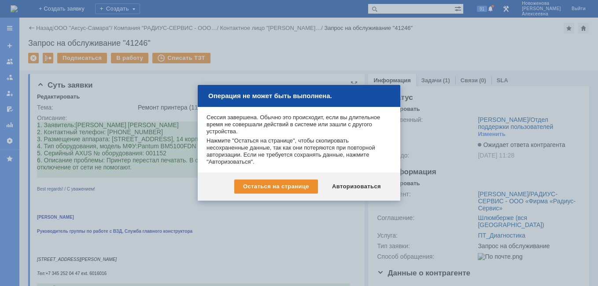
click at [360, 185] on div "Авторизоваться" at bounding box center [356, 187] width 67 height 14
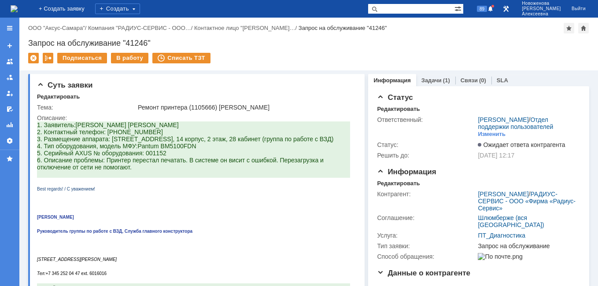
click at [18, 12] on img at bounding box center [14, 8] width 7 height 7
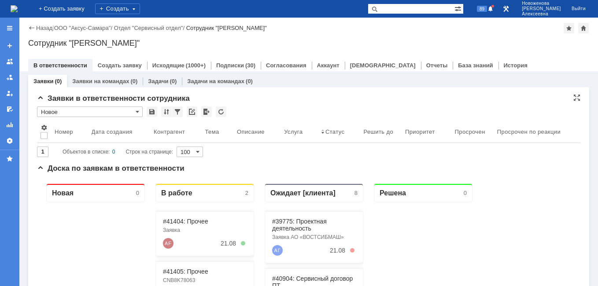
scroll to position [88, 0]
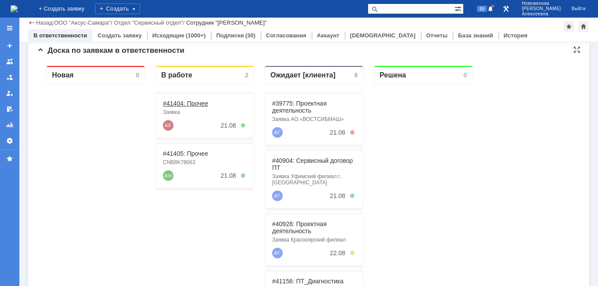
click at [191, 103] on link "#41404: Прочее" at bounding box center [185, 103] width 45 height 7
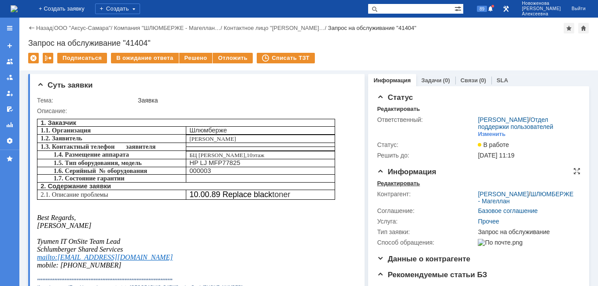
click at [394, 187] on div "Редактировать" at bounding box center [398, 183] width 43 height 7
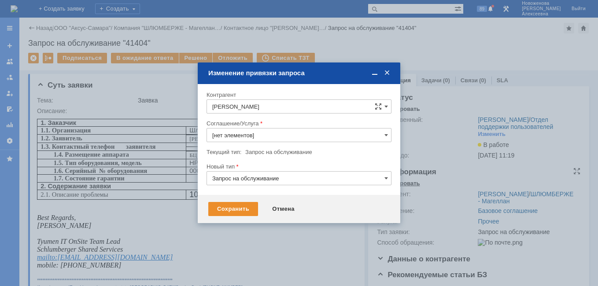
type input "Прочее"
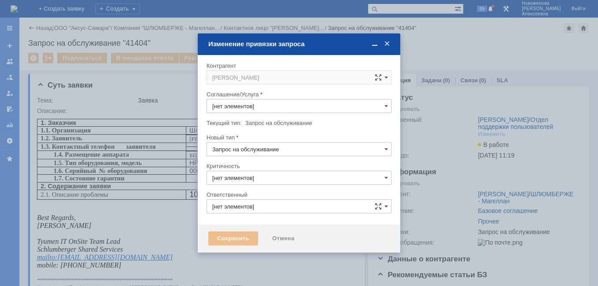
type input "3. Низкая"
type input "Прочее"
type input "[PERSON_NAME]"
type input "[не указано]"
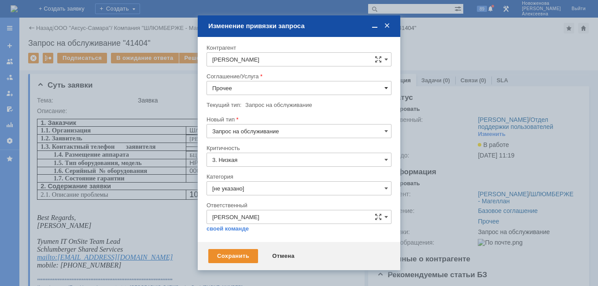
click at [385, 85] on span at bounding box center [387, 88] width 4 height 7
click at [389, 26] on span at bounding box center [387, 26] width 9 height 8
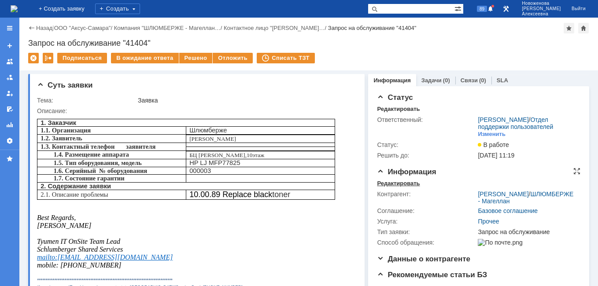
click at [381, 187] on div "Редактировать" at bounding box center [398, 183] width 43 height 7
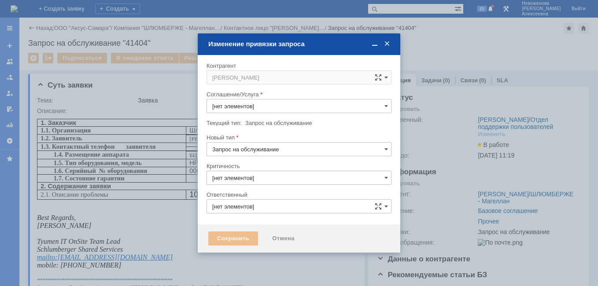
type input "3. Низкая"
type input "[не указано]"
type input "[PERSON_NAME]"
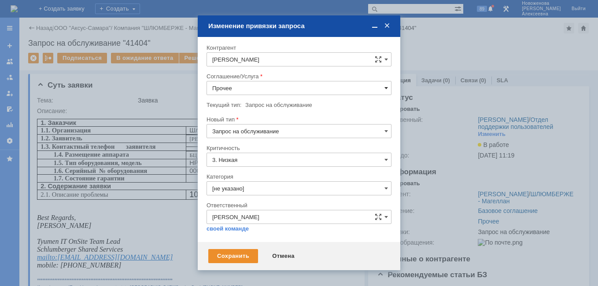
click at [388, 85] on span at bounding box center [387, 88] width 4 height 7
click at [271, 189] on span "ПТ_Замена расходных материалов / ресурсных деталей" at bounding box center [299, 190] width 174 height 7
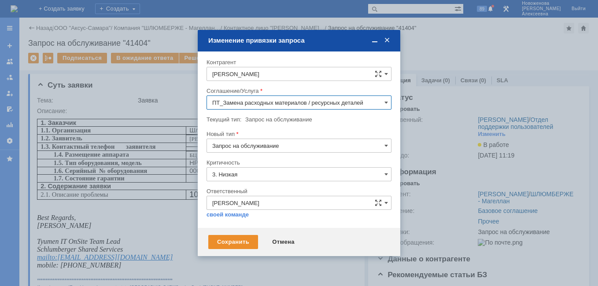
click at [381, 102] on input "ПТ_Замена расходных материалов / ресурсных деталей" at bounding box center [299, 103] width 185 height 14
click at [277, 206] on div "ПТ_Замена расходных материалов / ресурсных деталей" at bounding box center [299, 210] width 184 height 14
type input "ПТ_Замена расходных материалов / ресурсных деталей"
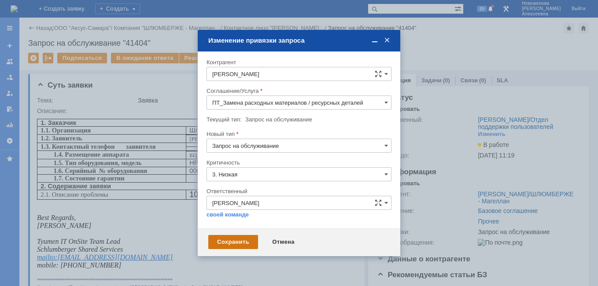
click at [227, 238] on div "Сохранить" at bounding box center [233, 242] width 50 height 14
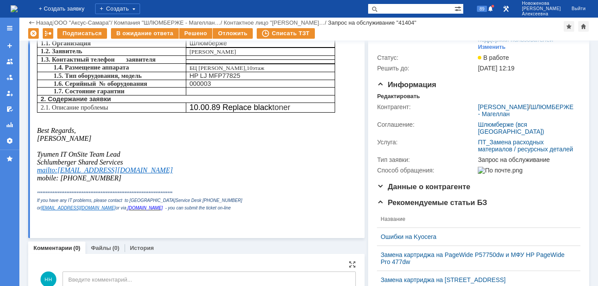
scroll to position [132, 0]
